Goal: Task Accomplishment & Management: Manage account settings

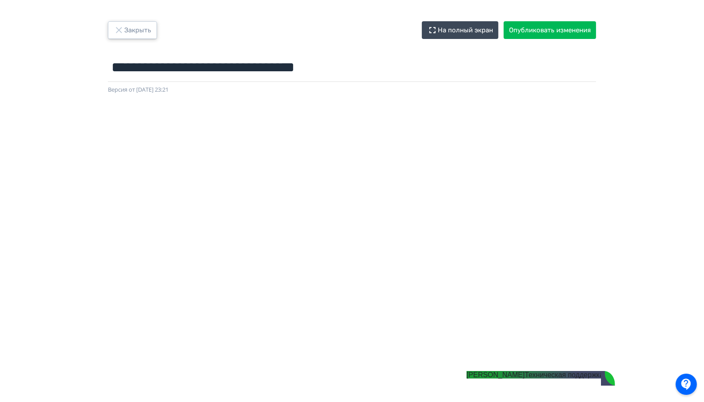
click at [122, 30] on icon "button" at bounding box center [119, 30] width 11 height 11
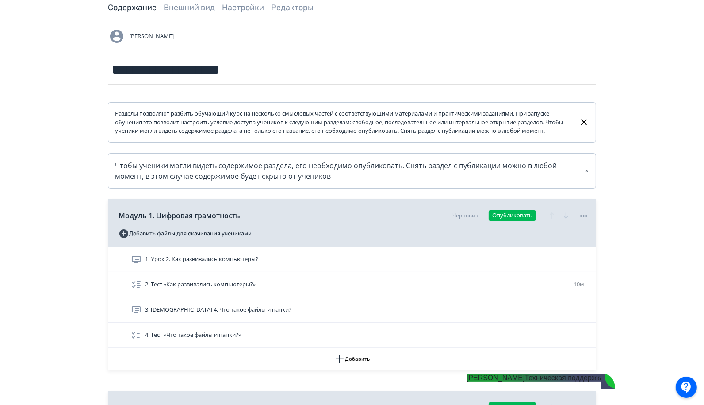
scroll to position [51, 0]
click at [586, 340] on icon at bounding box center [584, 334] width 11 height 11
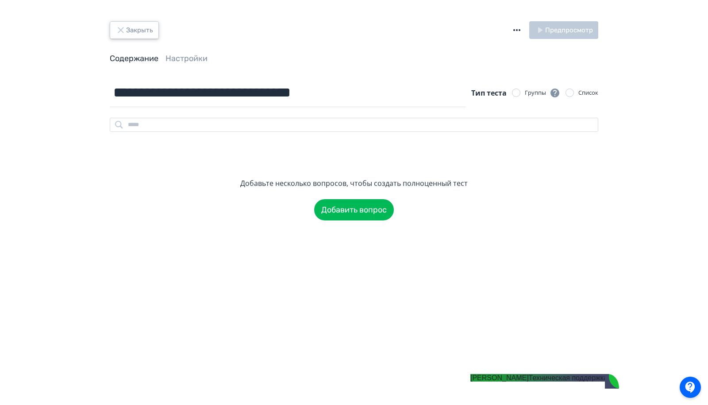
click at [127, 33] on button "Закрыть" at bounding box center [134, 30] width 49 height 18
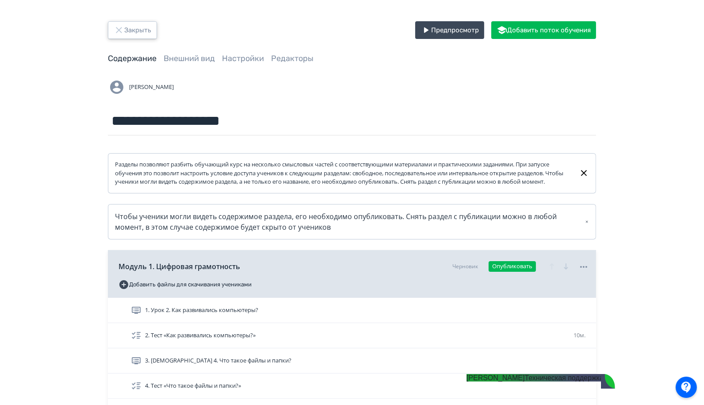
click at [132, 34] on button "Закрыть" at bounding box center [132, 30] width 49 height 18
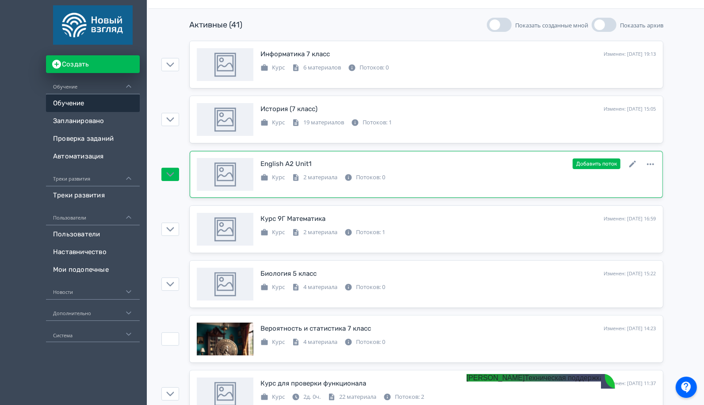
scroll to position [130, 0]
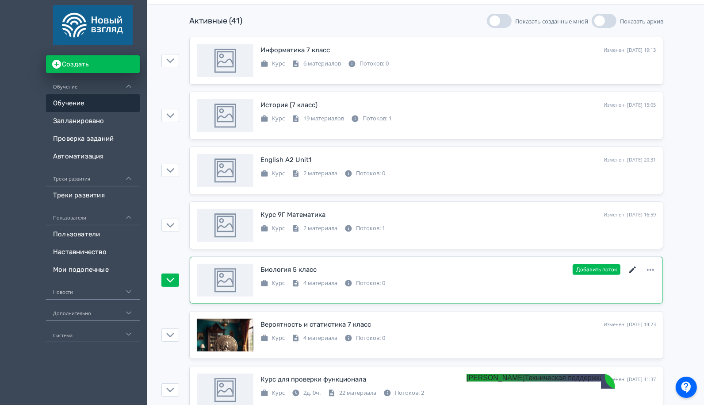
click at [633, 269] on icon at bounding box center [633, 270] width 11 height 11
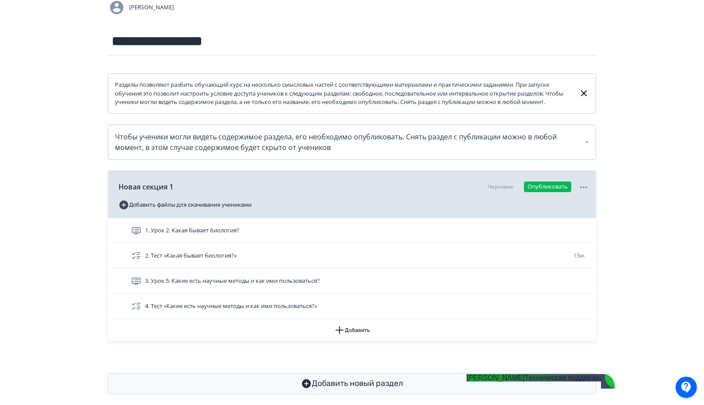
scroll to position [94, 0]
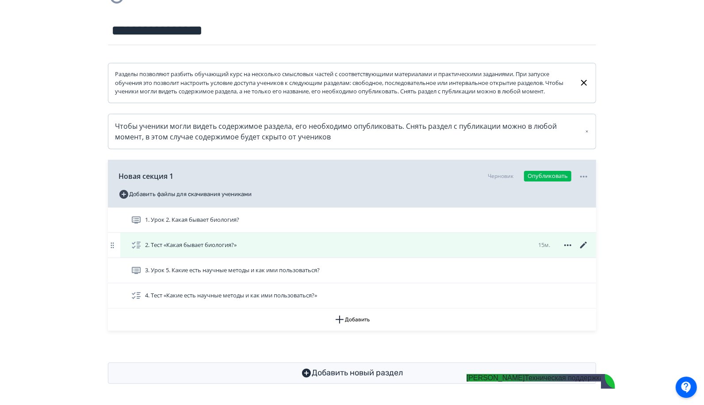
click at [583, 245] on icon at bounding box center [584, 245] width 11 height 11
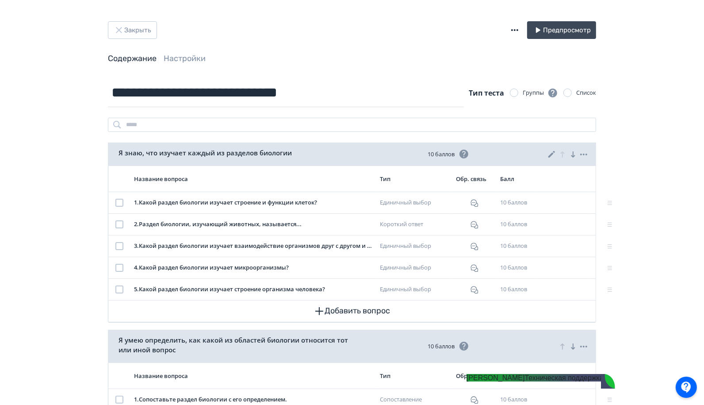
click at [554, 153] on icon at bounding box center [552, 154] width 11 height 11
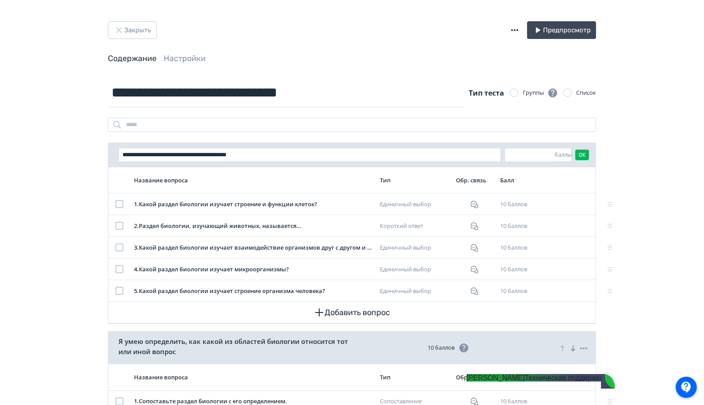
click at [625, 153] on div "**********" at bounding box center [352, 325] width 704 height 650
drag, startPoint x: 533, startPoint y: 153, endPoint x: 476, endPoint y: 153, distance: 56.6
click at [476, 153] on form "**********" at bounding box center [354, 155] width 471 height 14
type input "**"
click at [581, 156] on button "OK" at bounding box center [582, 155] width 14 height 11
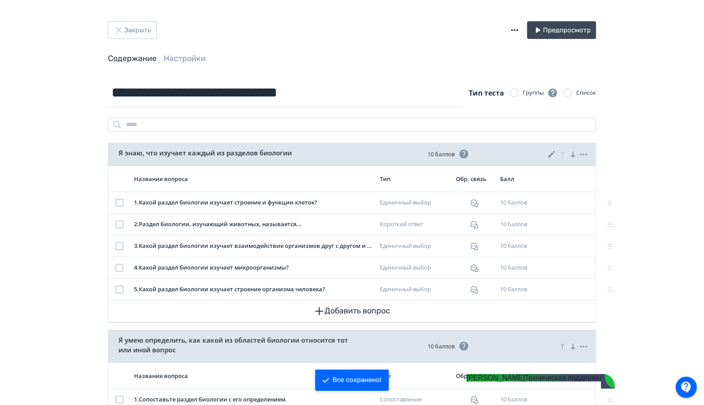
click at [525, 381] on jdiv "[PERSON_NAME]" at bounding box center [496, 378] width 58 height 8
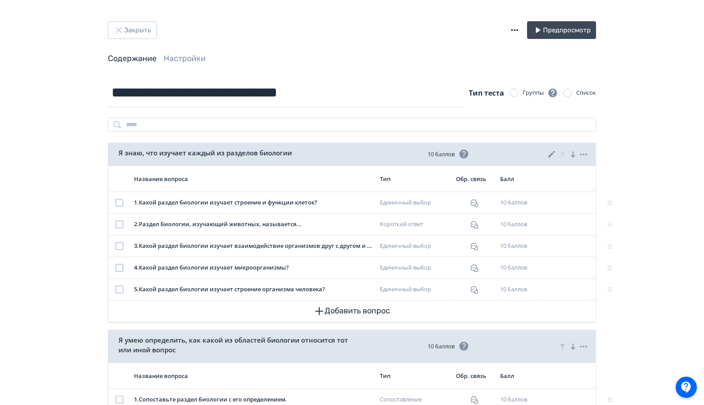
click at [697, 382] on div "**********" at bounding box center [352, 324] width 704 height 648
click at [687, 388] on div at bounding box center [686, 386] width 21 height 21
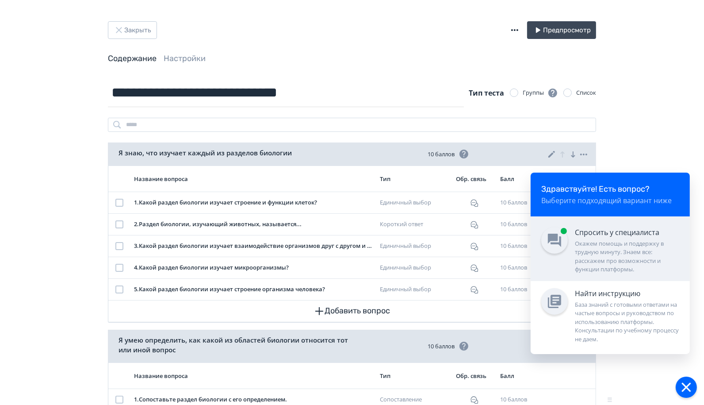
click at [635, 239] on div "Спросить у специалиста Окажем помощь и поддержку в трудную минуту. Знаем все: р…" at bounding box center [627, 250] width 104 height 47
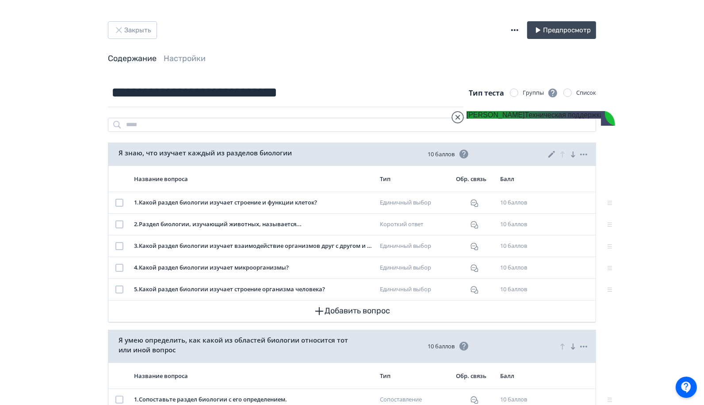
click at [437, 72] on div "Закрыть Предпросмотр Содержание Настройки" at bounding box center [352, 49] width 531 height 57
click at [198, 51] on header "Закрыть Предпросмотр Содержание Настройки" at bounding box center [352, 42] width 488 height 43
click at [198, 55] on link "Настройки" at bounding box center [185, 59] width 42 height 10
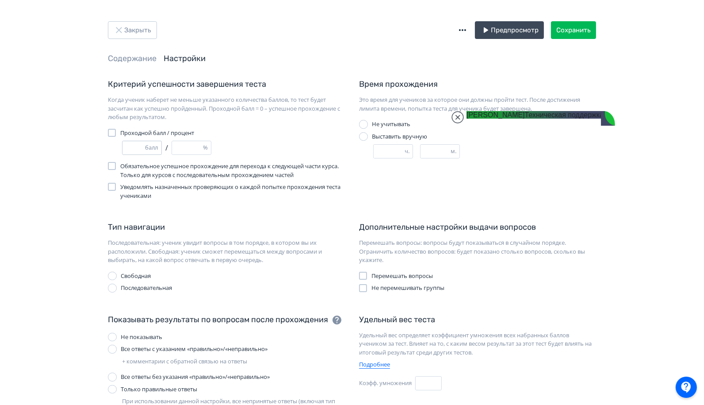
type input "**"
click at [140, 145] on input "**" at bounding box center [134, 147] width 23 height 13
click at [113, 136] on div at bounding box center [112, 133] width 8 height 8
click at [114, 134] on div at bounding box center [112, 133] width 8 height 8
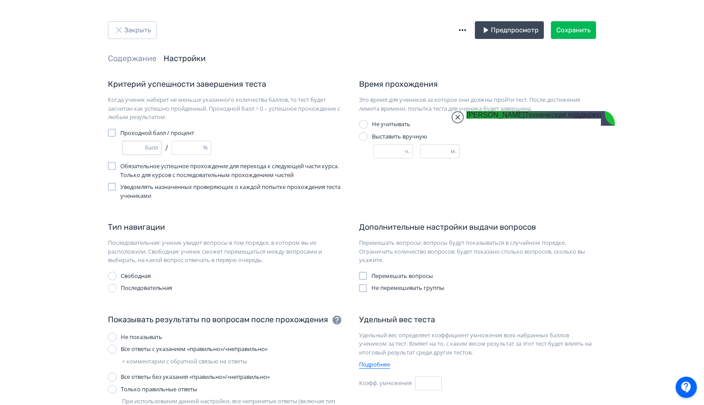
type input "**"
click at [138, 148] on input "**" at bounding box center [134, 147] width 23 height 13
click at [115, 131] on div at bounding box center [112, 133] width 8 height 8
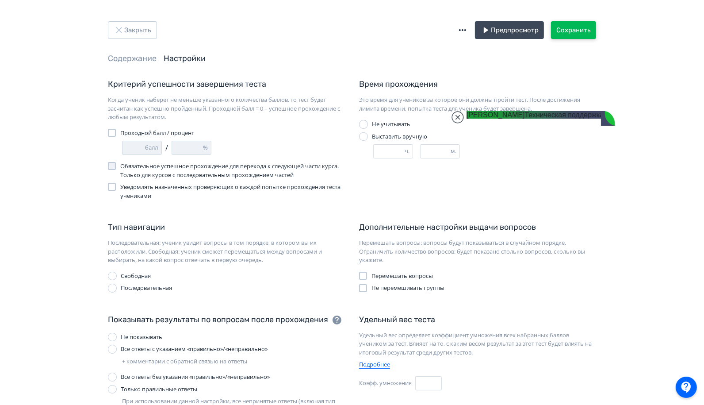
click at [587, 30] on button "Сохранить" at bounding box center [573, 30] width 45 height 18
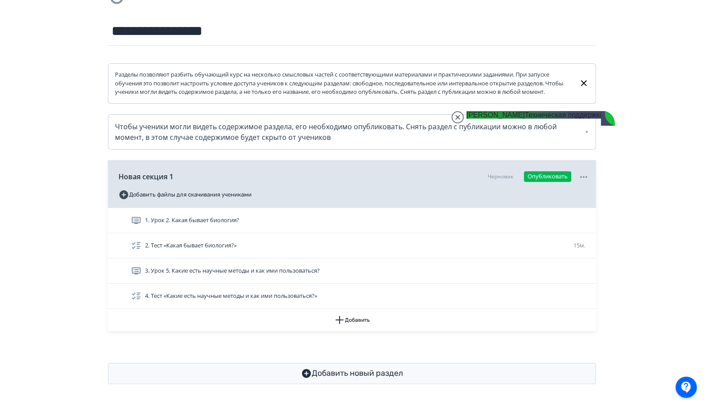
scroll to position [97, 0]
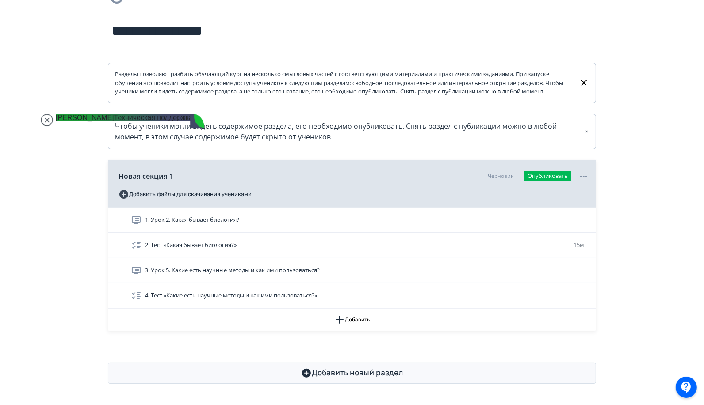
drag, startPoint x: 559, startPoint y: 120, endPoint x: 92, endPoint y: 126, distance: 466.7
click at [92, 126] on jdiv at bounding box center [129, 259] width 1033 height 1176
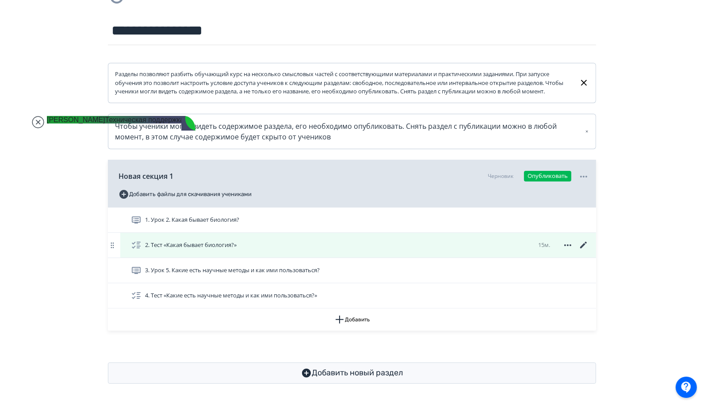
click at [580, 245] on icon at bounding box center [584, 245] width 11 height 11
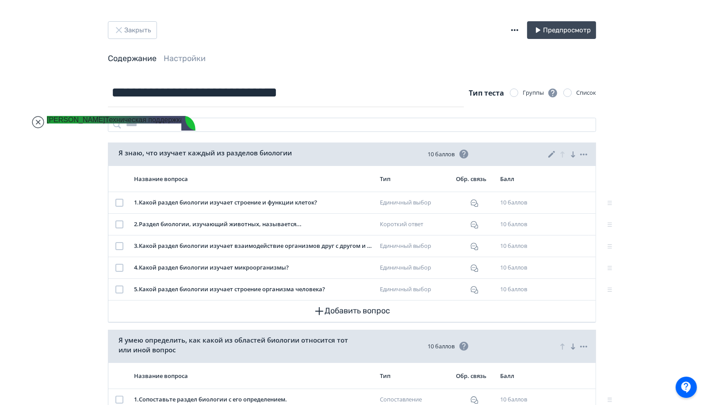
click at [550, 151] on icon at bounding box center [552, 154] width 11 height 11
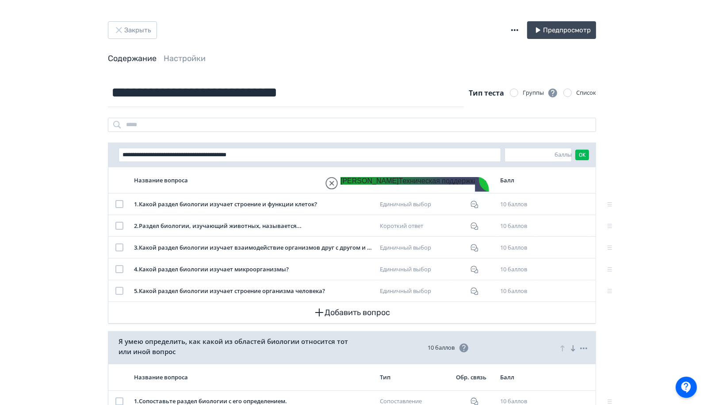
drag, startPoint x: 128, startPoint y: 125, endPoint x: 444, endPoint y: 198, distance: 324.2
click at [444, 198] on jdiv at bounding box center [414, 291] width 1033 height 1112
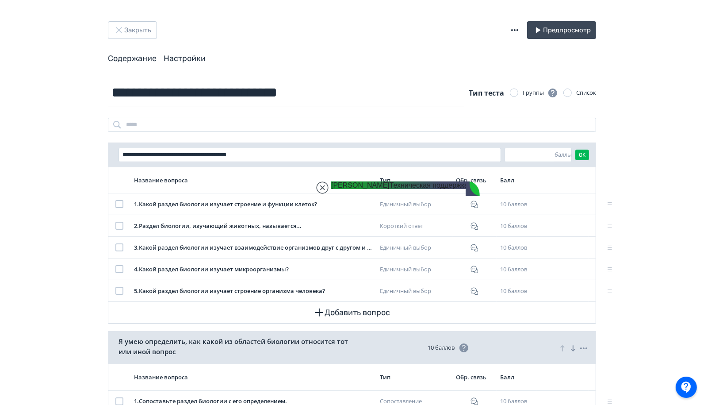
click at [175, 54] on link "Настройки" at bounding box center [185, 59] width 42 height 10
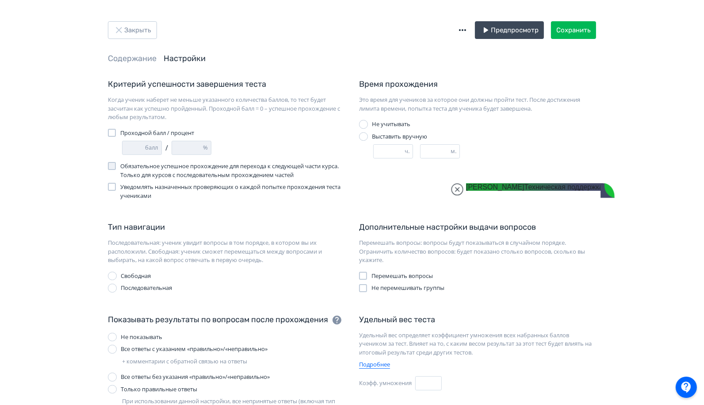
drag, startPoint x: 410, startPoint y: 190, endPoint x: 560, endPoint y: 192, distance: 149.5
click at [560, 192] on jdiv at bounding box center [540, 294] width 1033 height 1106
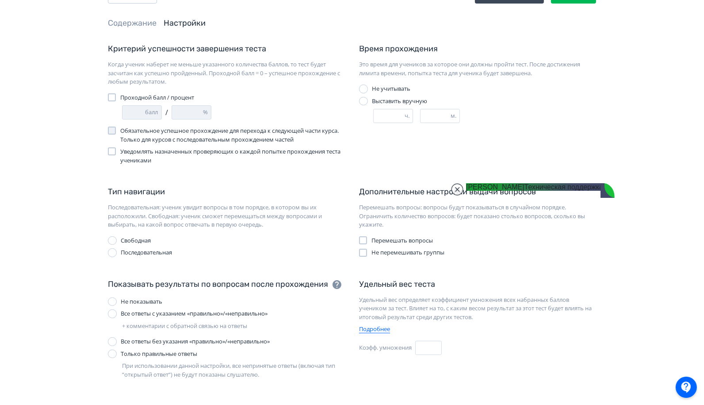
scroll to position [17, 0]
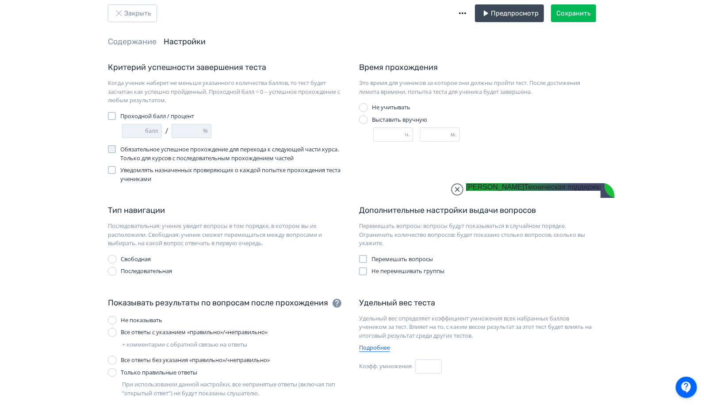
click at [361, 260] on div at bounding box center [363, 259] width 8 height 8
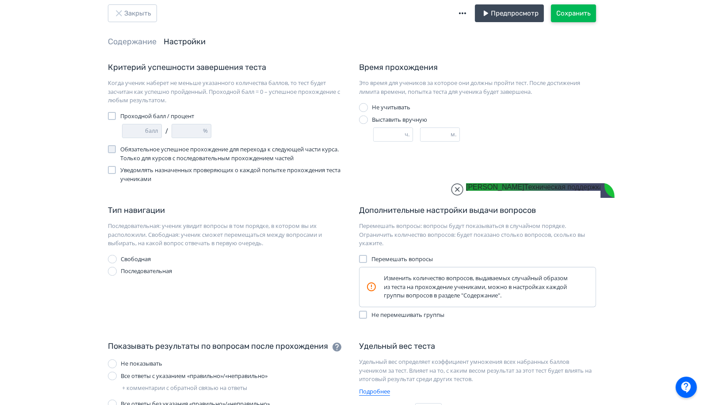
click at [574, 13] on button "Сохранить" at bounding box center [573, 13] width 45 height 18
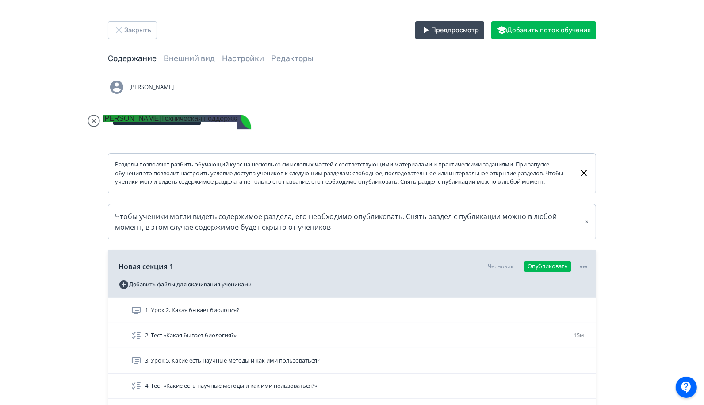
drag, startPoint x: 585, startPoint y: 190, endPoint x: 179, endPoint y: 113, distance: 413.2
click at [177, 113] on jdiv at bounding box center [176, 259] width 1033 height 1175
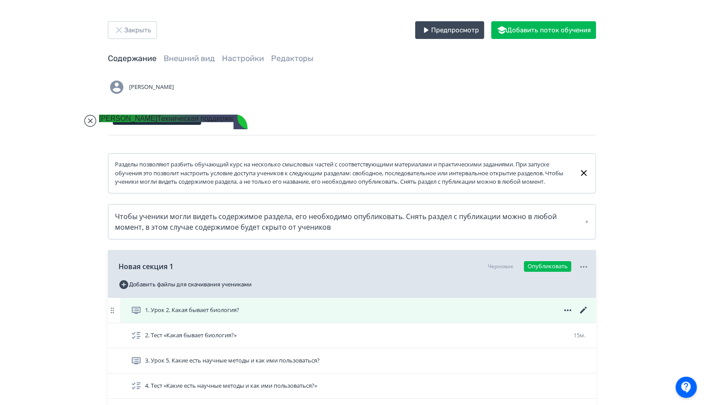
scroll to position [39, 0]
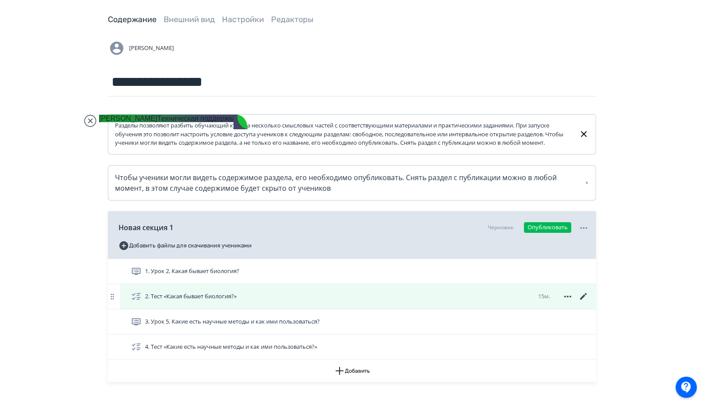
click at [584, 301] on icon at bounding box center [584, 296] width 11 height 11
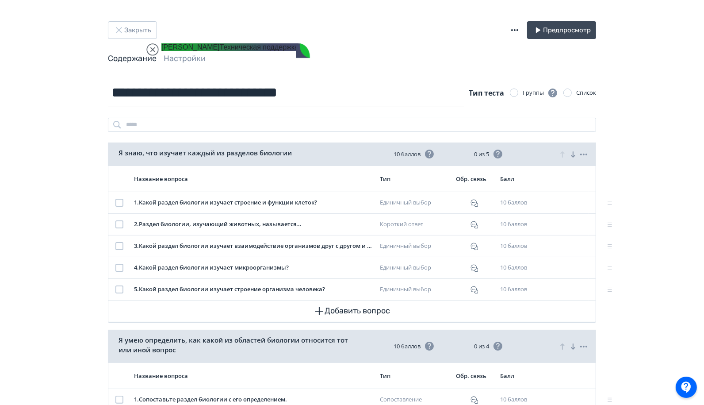
drag, startPoint x: 203, startPoint y: 131, endPoint x: 273, endPoint y: 52, distance: 105.3
click at [273, 52] on jdiv at bounding box center [235, 224] width 1033 height 1246
click at [552, 152] on icon at bounding box center [551, 154] width 7 height 7
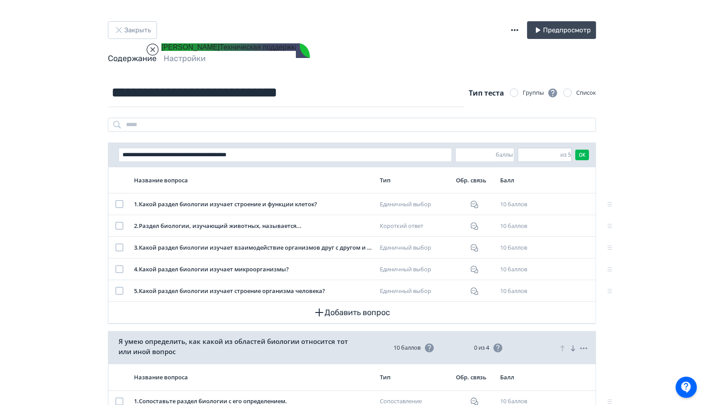
click at [535, 158] on input "*" at bounding box center [539, 154] width 42 height 13
type input "*"
click at [582, 153] on button "OK" at bounding box center [582, 155] width 14 height 11
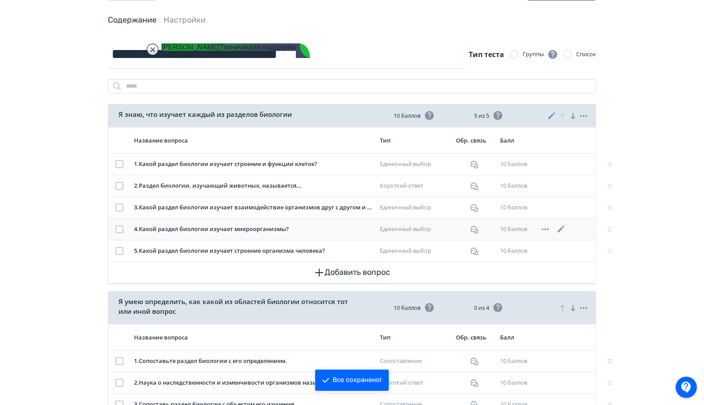
scroll to position [42, 0]
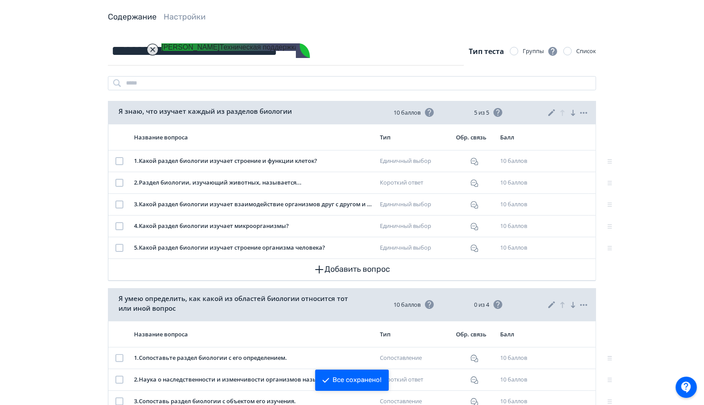
click at [551, 304] on icon at bounding box center [551, 304] width 7 height 7
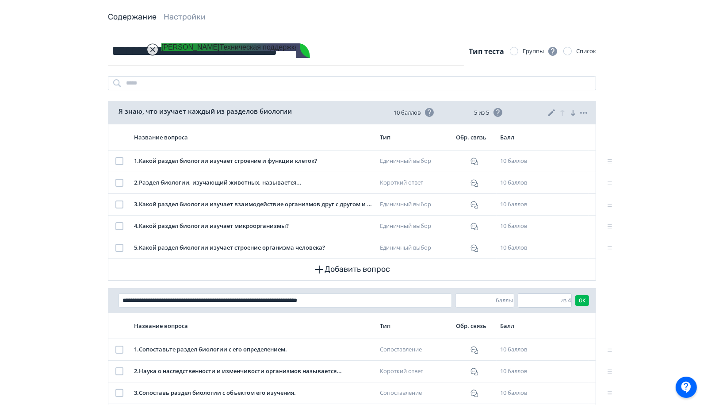
click at [524, 301] on input "*" at bounding box center [539, 300] width 42 height 13
type input "*"
click at [583, 299] on button "OK" at bounding box center [582, 300] width 14 height 11
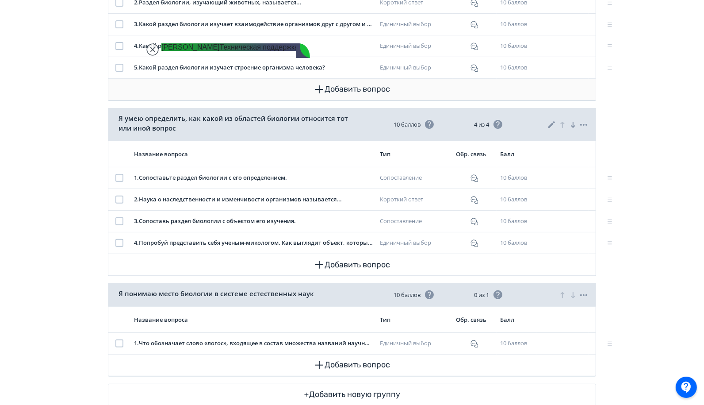
scroll to position [219, 0]
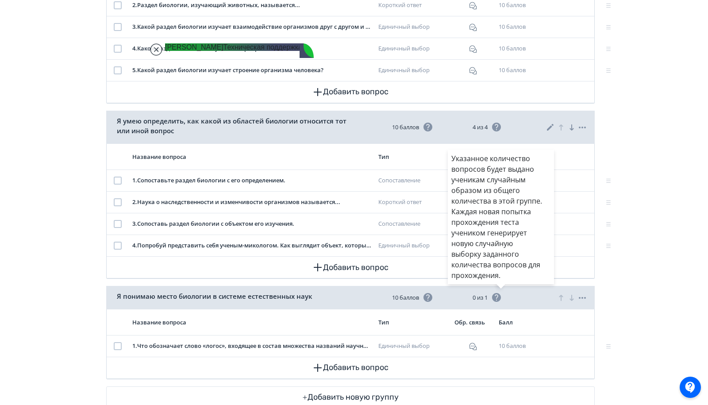
click at [522, 292] on div "Указанное количество вопросов будет выдано ученикам случайным образом из общего…" at bounding box center [354, 202] width 708 height 405
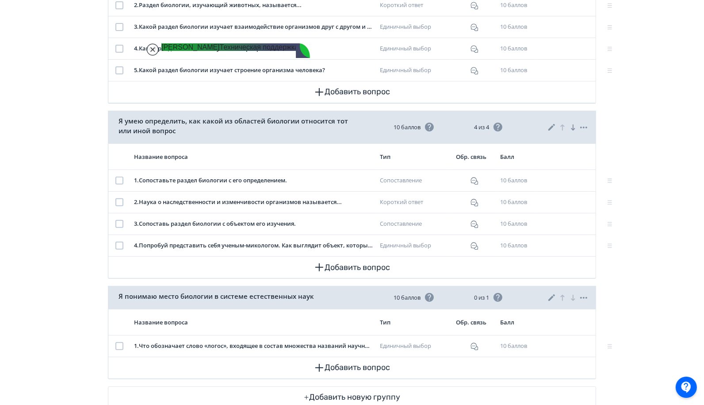
click at [552, 296] on icon at bounding box center [552, 297] width 11 height 11
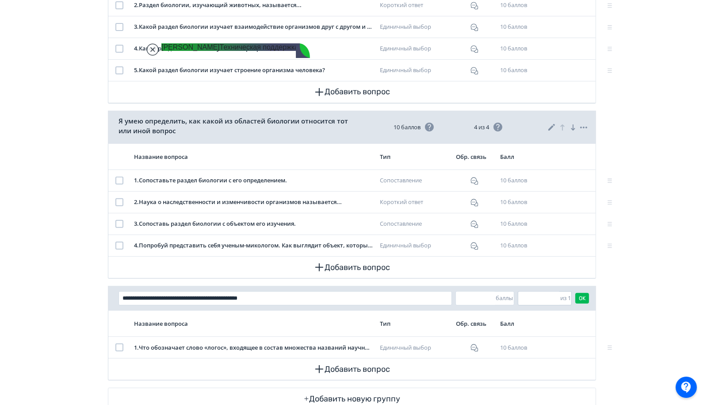
click at [526, 295] on input "*" at bounding box center [539, 298] width 42 height 13
type input "*"
click at [584, 295] on button "OK" at bounding box center [582, 298] width 14 height 11
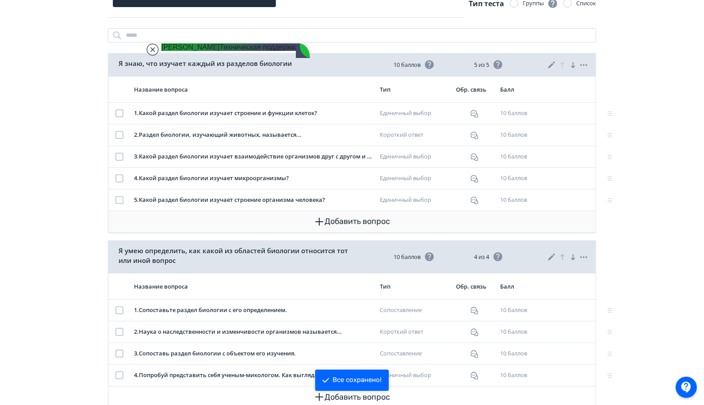
scroll to position [0, 0]
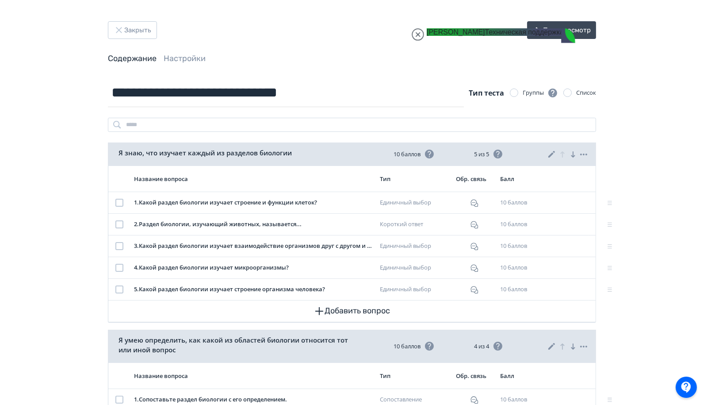
drag, startPoint x: 225, startPoint y: 54, endPoint x: 536, endPoint y: 45, distance: 311.1
click at [536, 45] on jdiv at bounding box center [501, 216] width 1033 height 1261
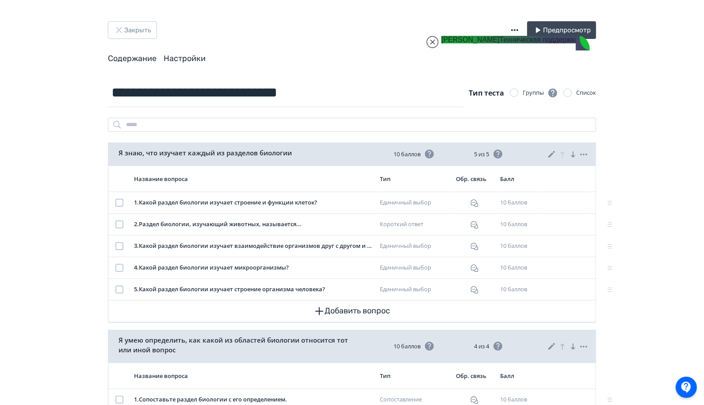
click at [188, 58] on link "Настройки" at bounding box center [185, 59] width 42 height 10
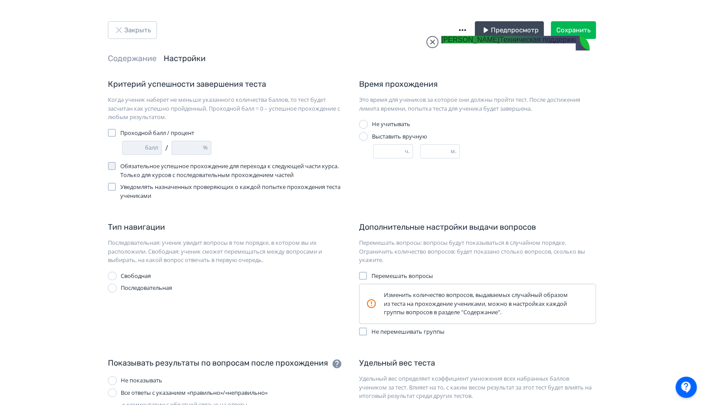
click at [113, 133] on div at bounding box center [112, 133] width 8 height 8
click at [184, 146] on input "*" at bounding box center [187, 147] width 31 height 13
type input "*"
type input "**"
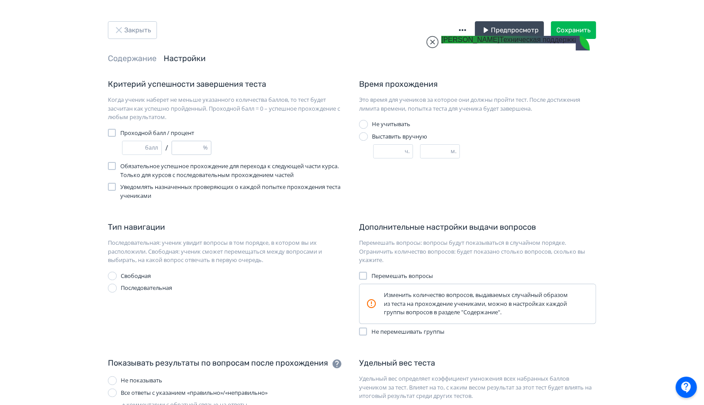
type input "**"
click at [566, 25] on button "Сохранить" at bounding box center [573, 30] width 45 height 18
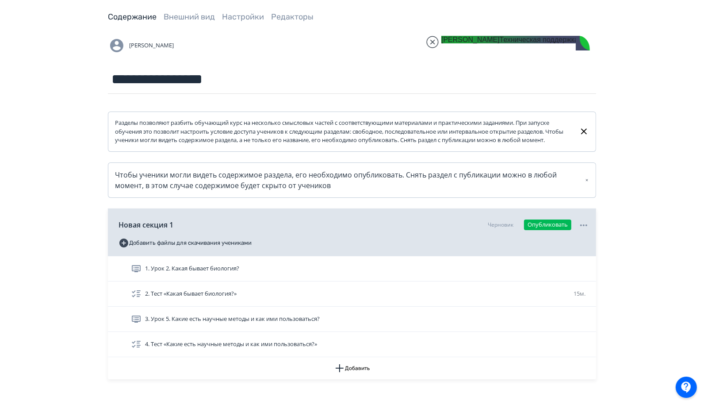
scroll to position [97, 0]
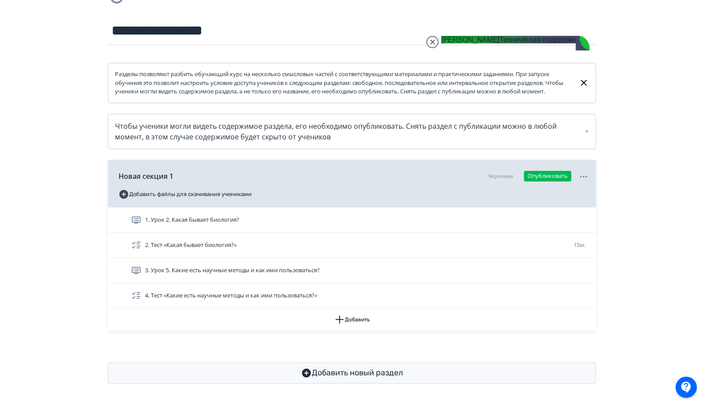
type textarea "**********"
click at [433, 46] on jdiv at bounding box center [432, 42] width 12 height 12
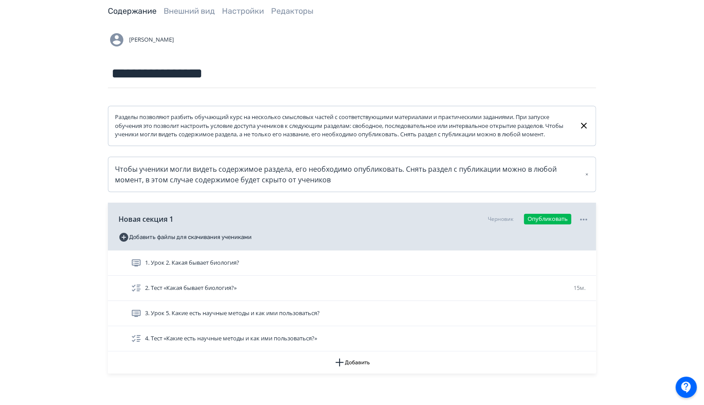
scroll to position [5, 0]
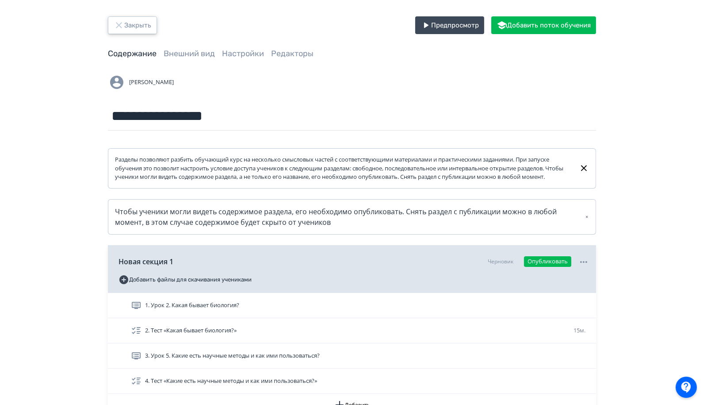
click at [134, 23] on button "Закрыть" at bounding box center [132, 25] width 49 height 18
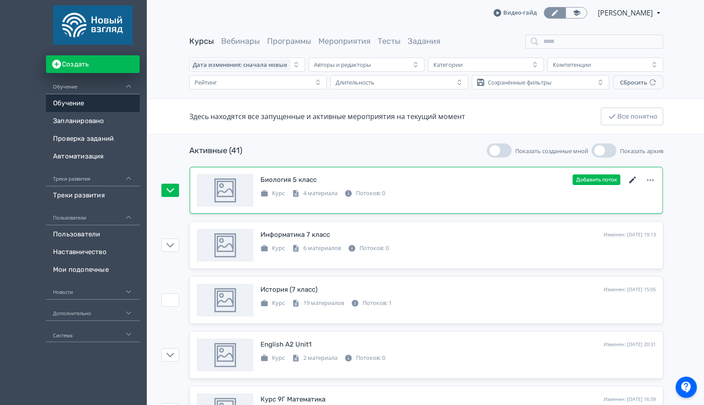
click at [637, 182] on icon at bounding box center [633, 180] width 11 height 11
click at [630, 178] on icon at bounding box center [633, 180] width 11 height 11
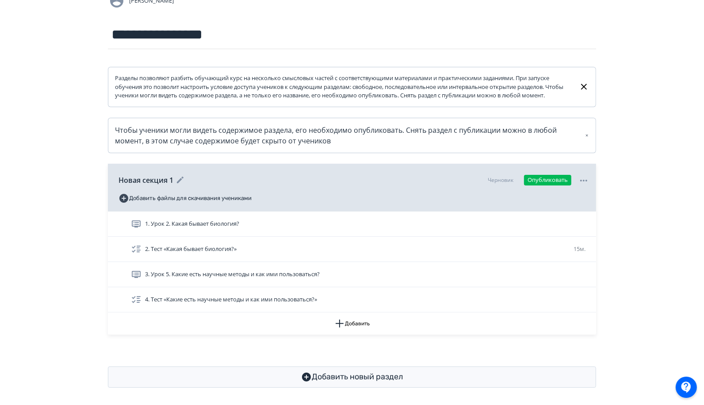
scroll to position [97, 0]
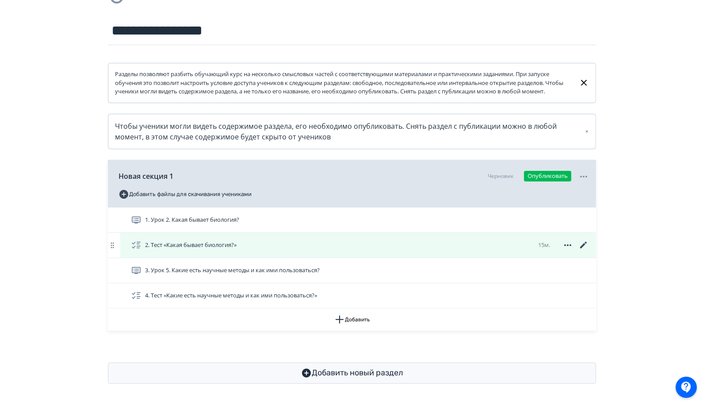
click at [586, 245] on icon at bounding box center [584, 245] width 11 height 11
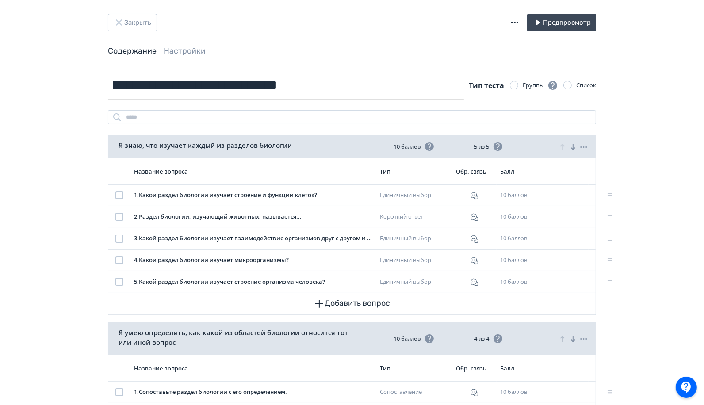
scroll to position [9, 0]
